Goal: Task Accomplishment & Management: Use online tool/utility

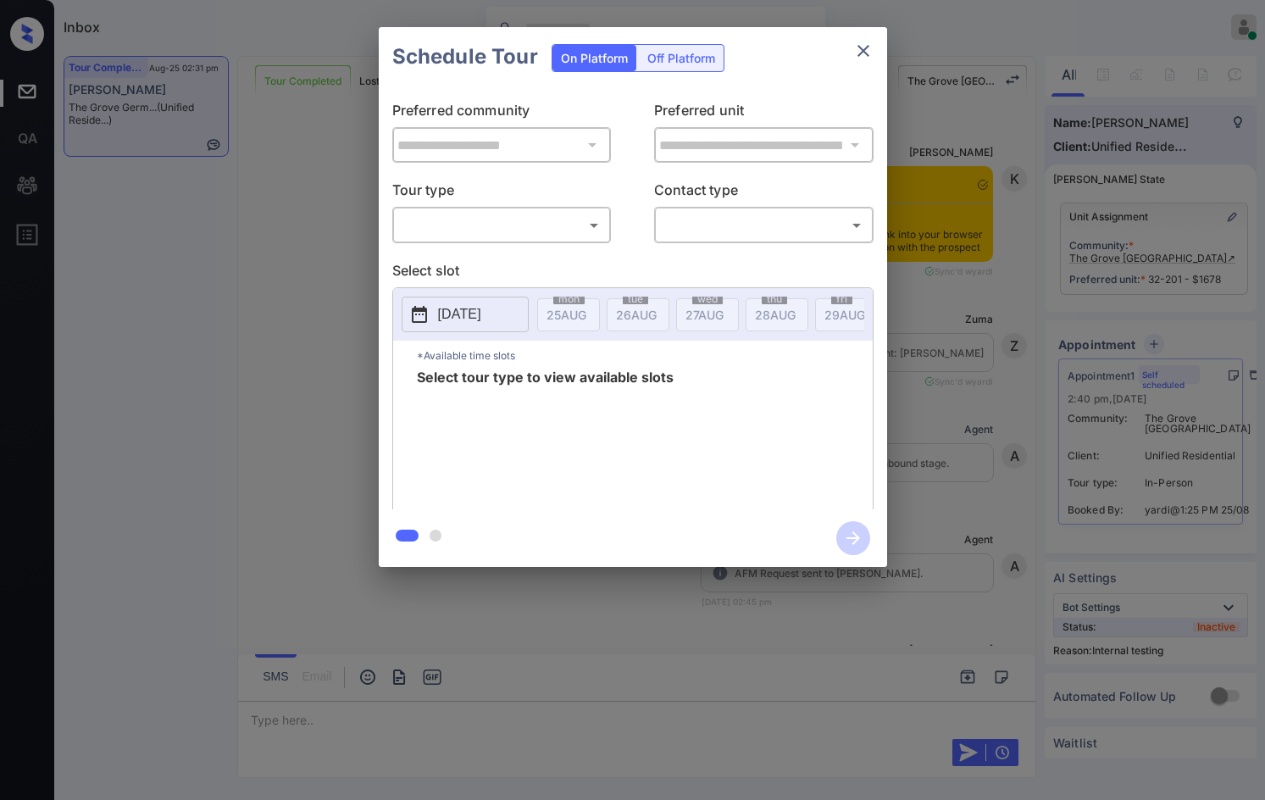
scroll to position [19798, 0]
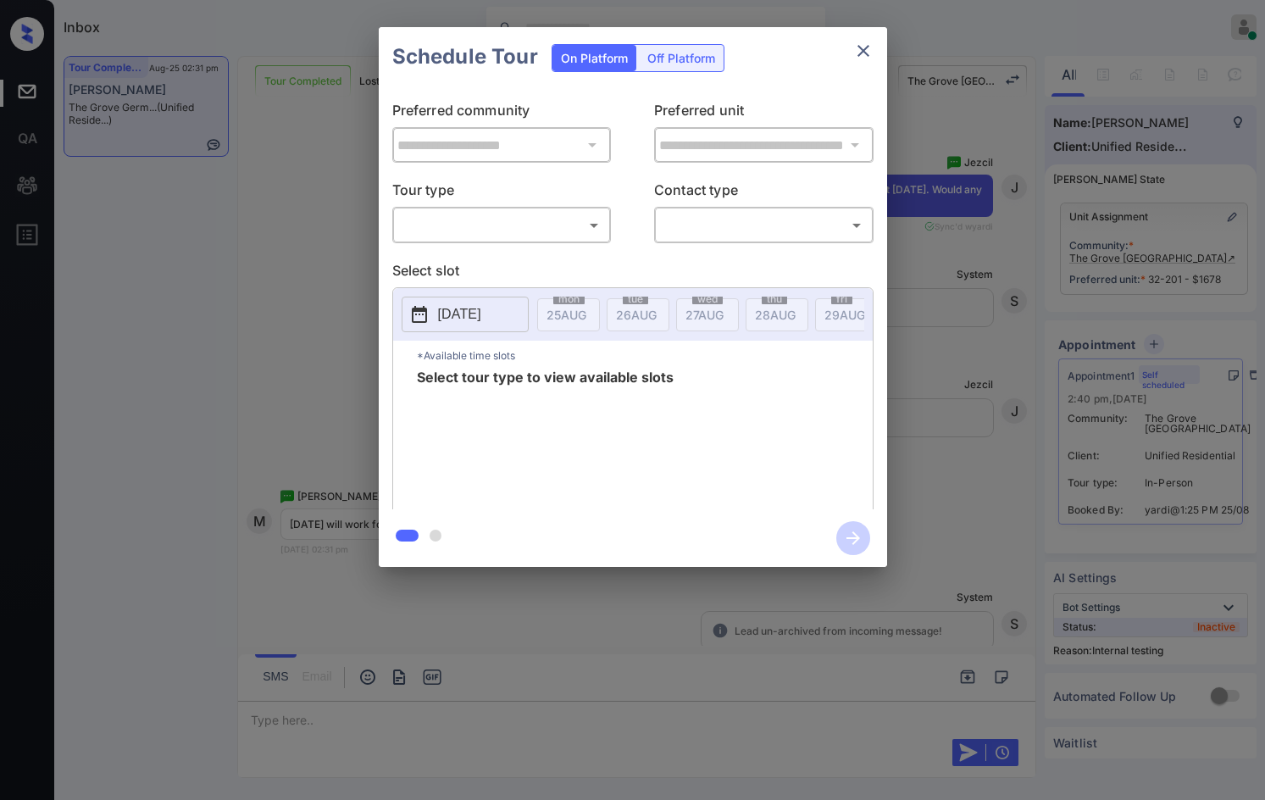
click at [520, 238] on body "Inbox Jezcil Usanastre Online Set yourself offline Set yourself on break Profil…" at bounding box center [632, 400] width 1265 height 800
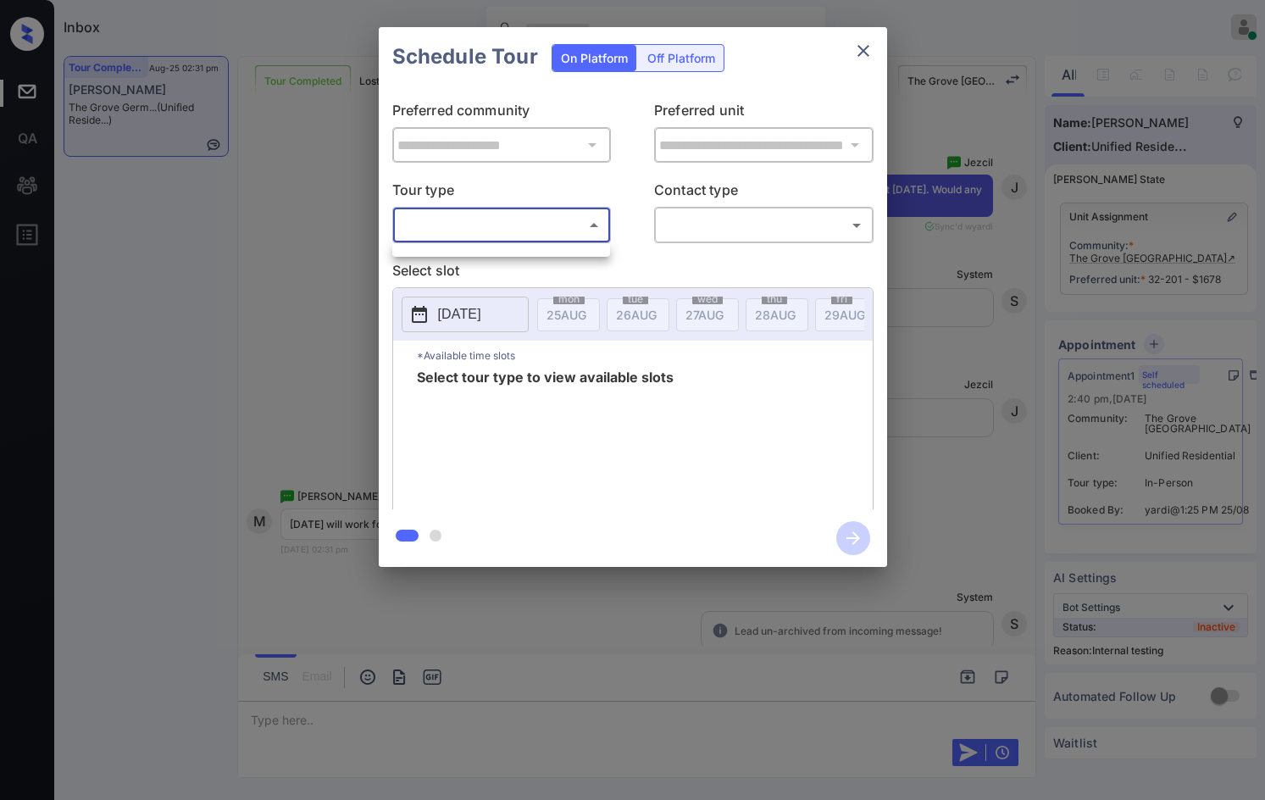
drag, startPoint x: 520, startPoint y: 238, endPoint x: 519, endPoint y: 250, distance: 11.9
click at [520, 250] on ul at bounding box center [501, 247] width 218 height 8
click at [560, 227] on div at bounding box center [632, 400] width 1265 height 800
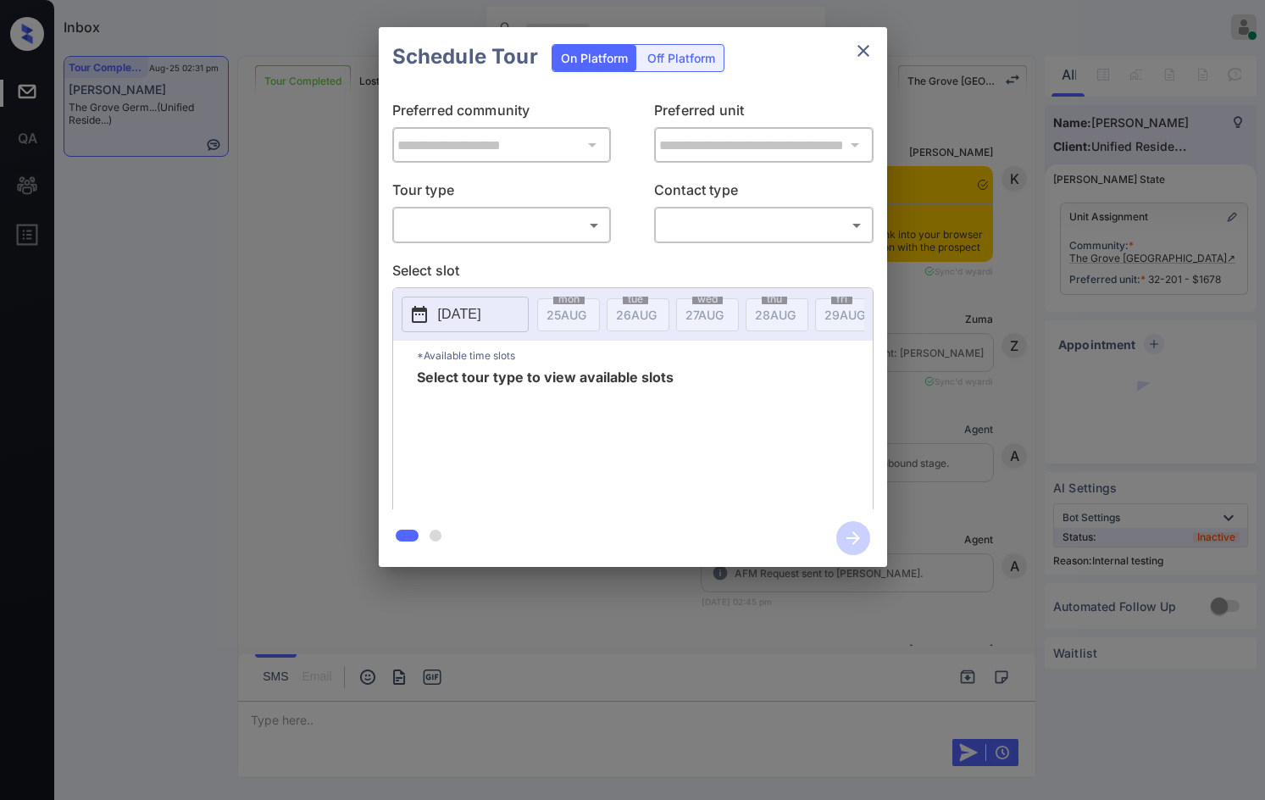
scroll to position [19967, 0]
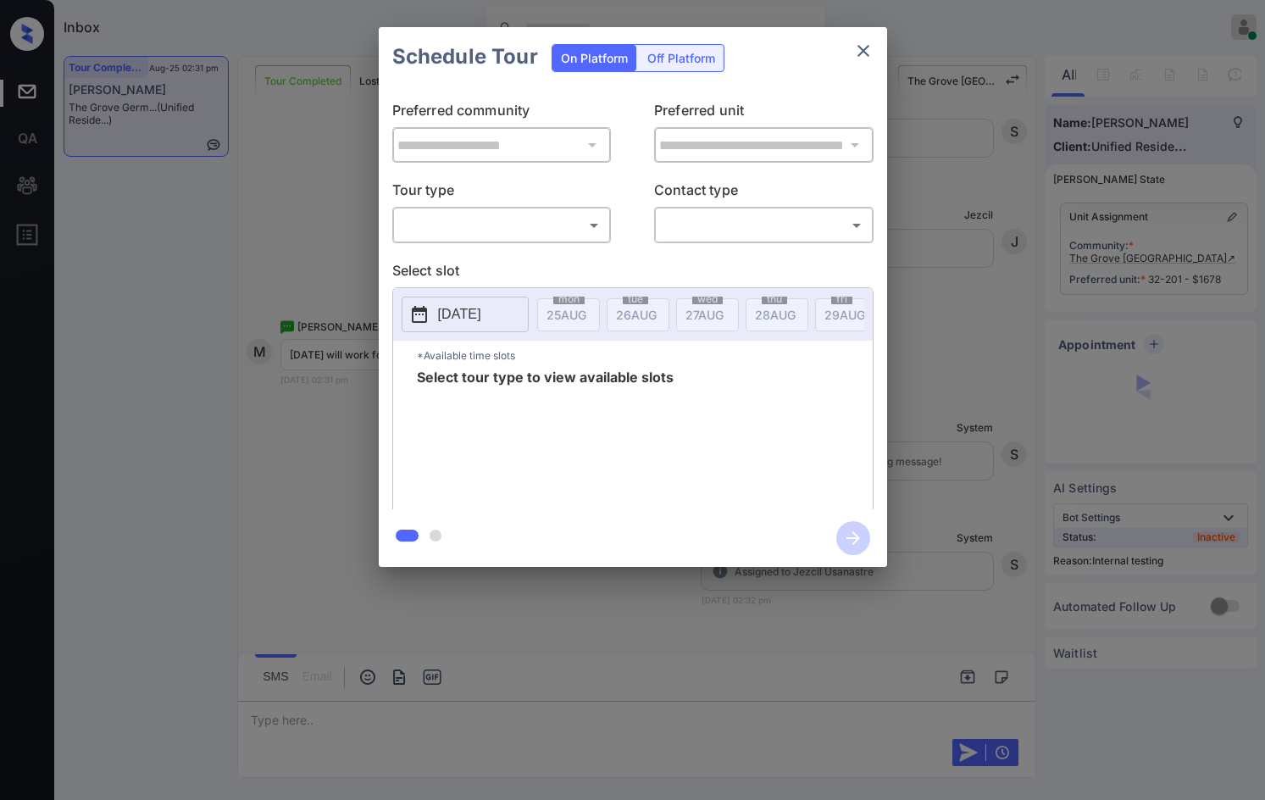
click at [504, 253] on div "**********" at bounding box center [633, 297] width 509 height 423
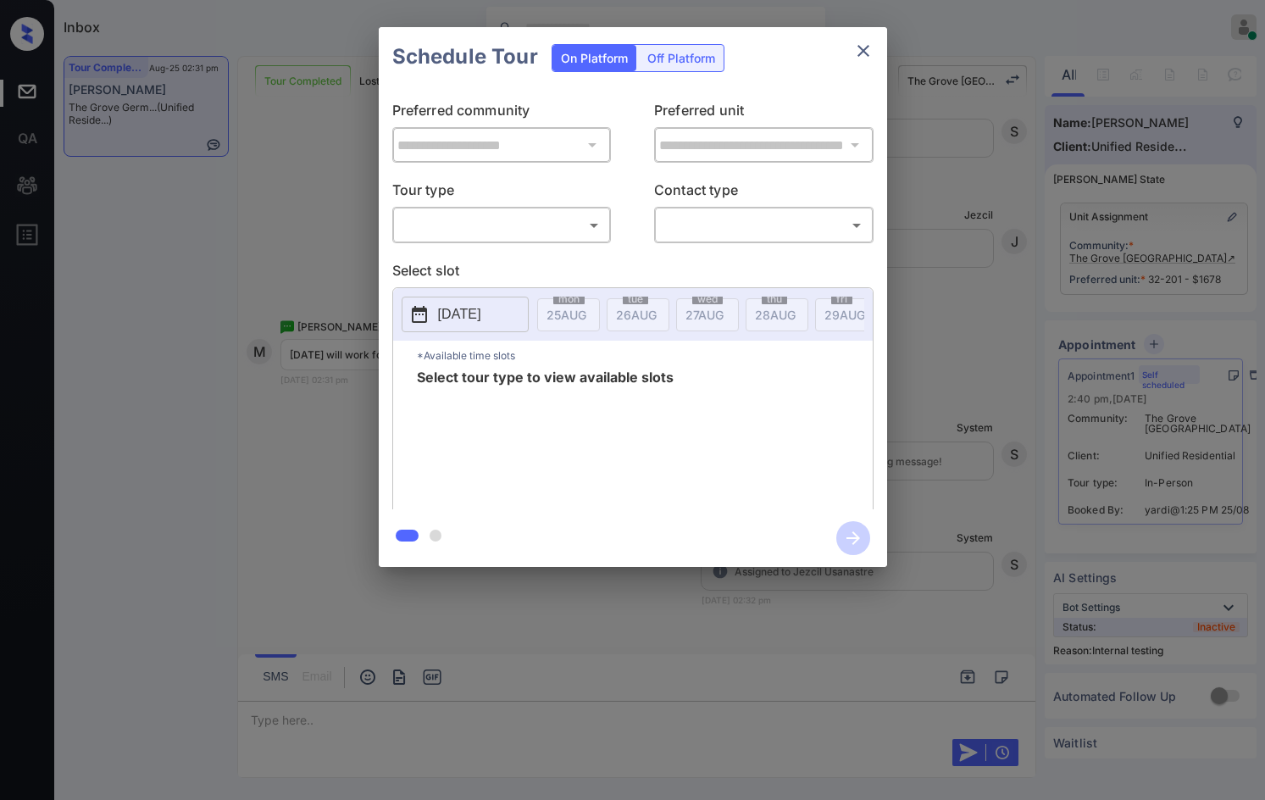
click at [510, 229] on body "Inbox Jezcil Usanastre Online Set yourself offline Set yourself on break Profil…" at bounding box center [632, 400] width 1265 height 800
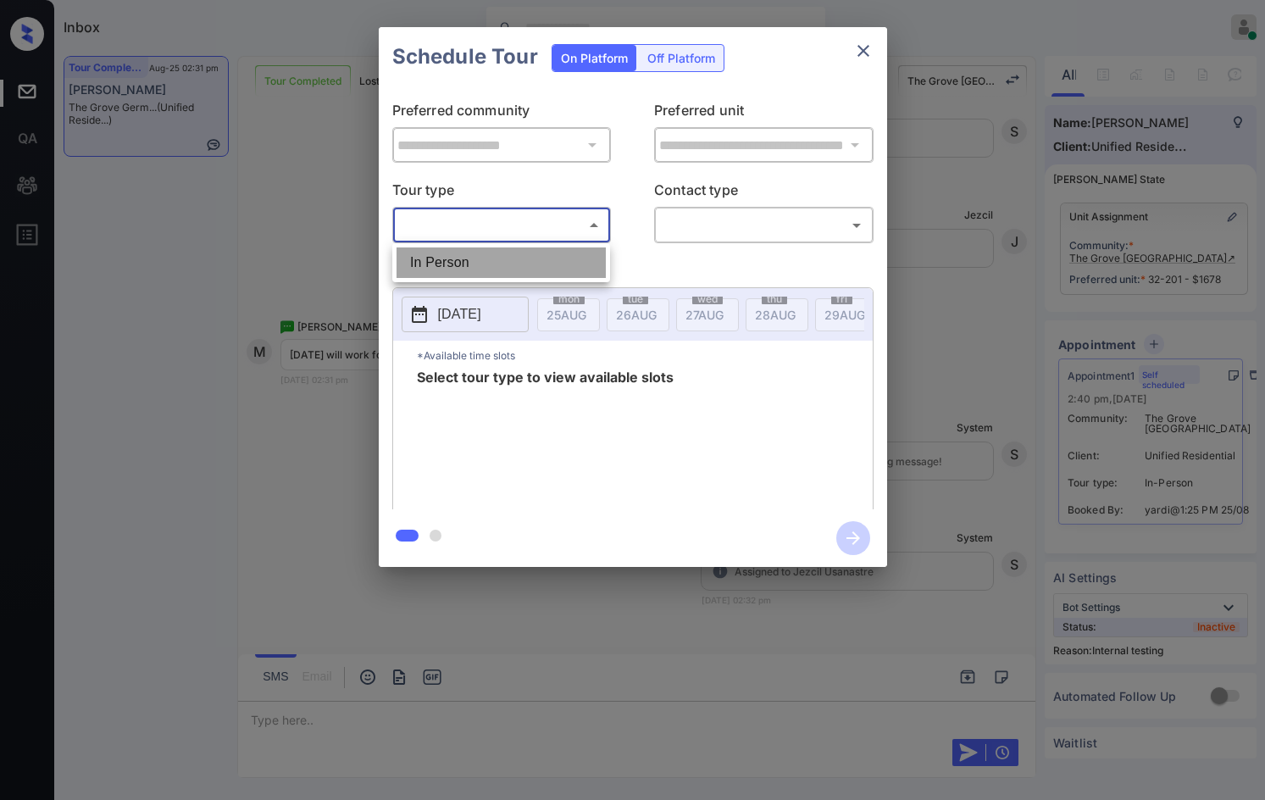
click at [505, 270] on li "In Person" at bounding box center [501, 262] width 209 height 31
type input "********"
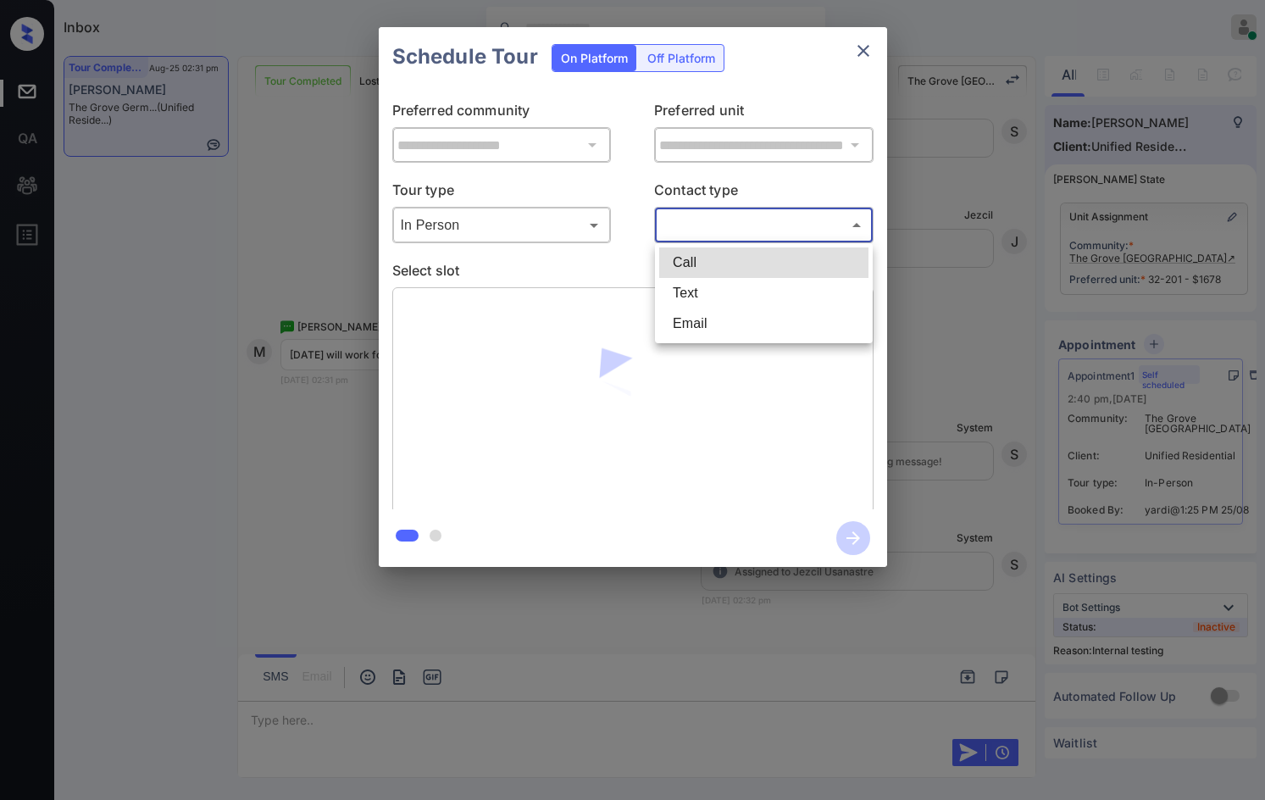
click at [670, 231] on body "Inbox Jezcil Usanastre Online Set yourself offline Set yourself on break Profil…" at bounding box center [632, 400] width 1265 height 800
drag, startPoint x: 692, startPoint y: 293, endPoint x: 663, endPoint y: 297, distance: 29.0
click at [691, 293] on li "Text" at bounding box center [763, 293] width 209 height 31
type input "****"
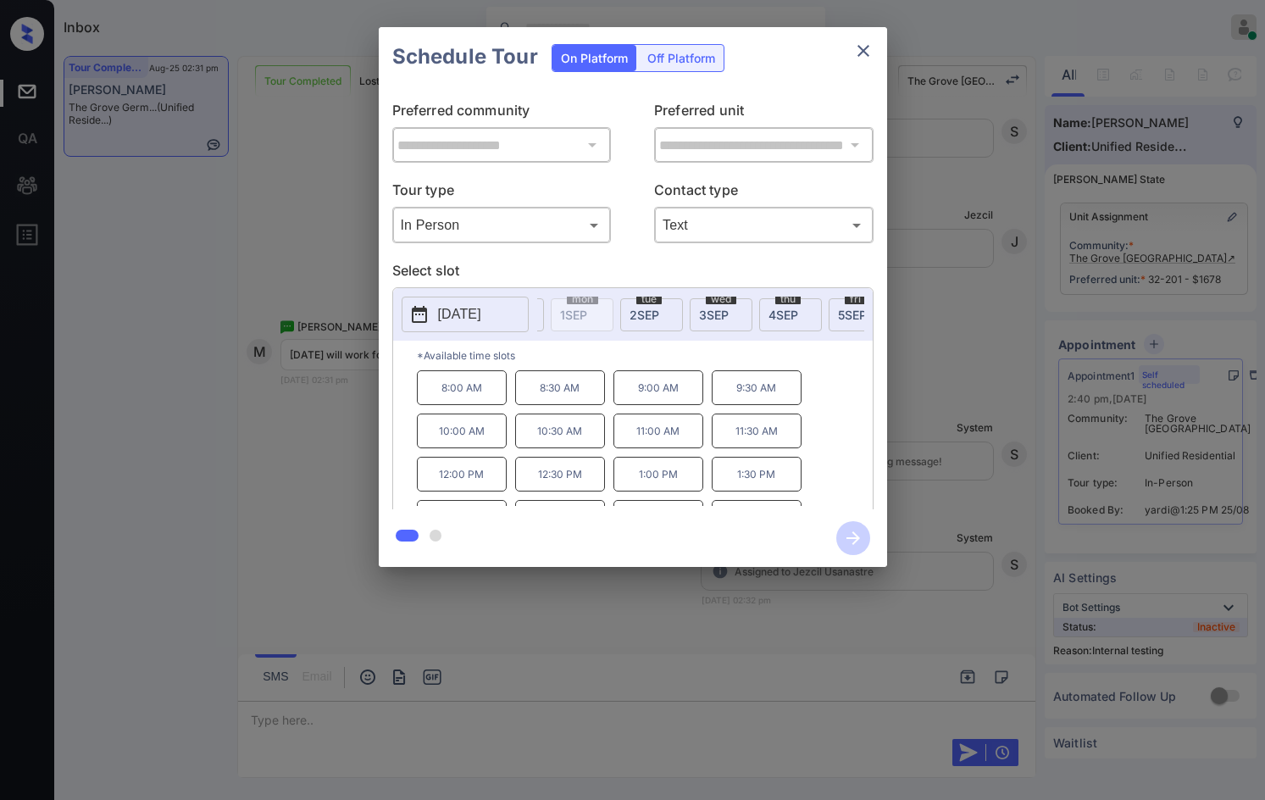
scroll to position [0, 498]
click at [750, 313] on span "4 SEP" at bounding box center [759, 315] width 30 height 14
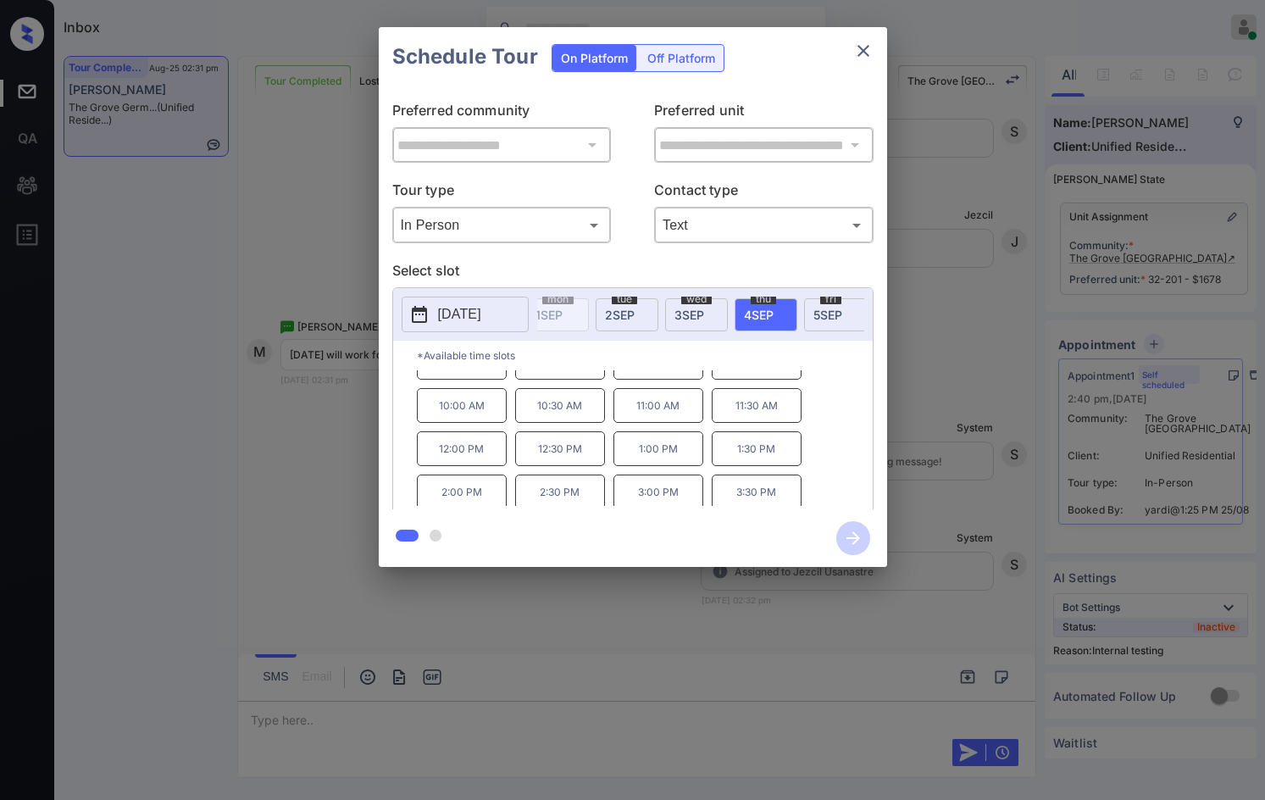
scroll to position [0, 0]
click at [509, 398] on div "8:00 AM 8:30 AM 9:00 AM 9:30 AM 10:00 AM 10:30 AM 11:00 AM 11:30 AM 12:00 PM 12…" at bounding box center [645, 438] width 456 height 136
copy p "8:00 AM"
drag, startPoint x: 431, startPoint y: 493, endPoint x: 535, endPoint y: 486, distance: 103.7
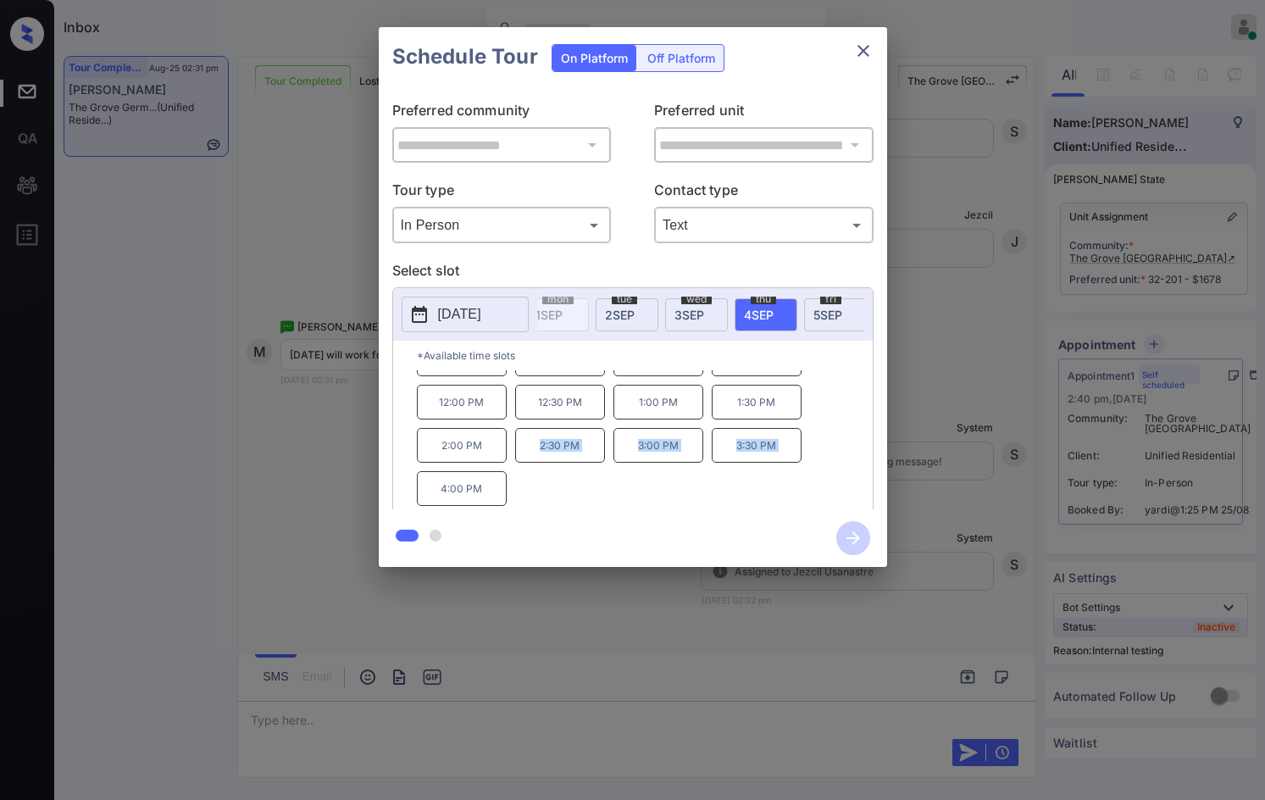
click at [535, 486] on div "8:00 AM 8:30 AM 9:00 AM 9:30 AM 10:00 AM 10:30 AM 11:00 AM 11:30 AM 12:00 PM 12…" at bounding box center [645, 438] width 456 height 136
click at [430, 506] on p "4:00 PM" at bounding box center [462, 488] width 90 height 35
drag, startPoint x: 429, startPoint y: 493, endPoint x: 476, endPoint y: 500, distance: 47.9
click at [484, 501] on p "4:00 PM" at bounding box center [462, 488] width 90 height 35
copy p "4:00 PM"
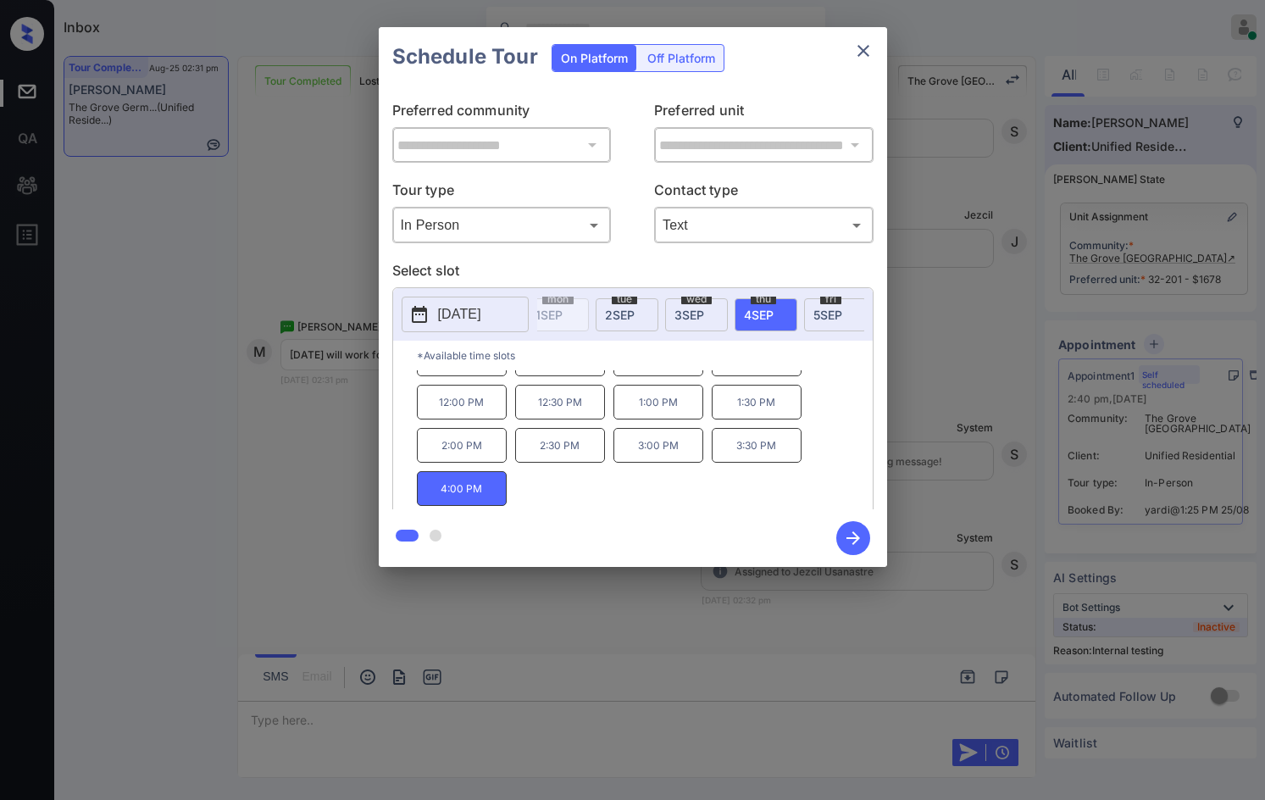
click at [314, 414] on div "**********" at bounding box center [632, 297] width 1265 height 594
